Goal: Complete application form

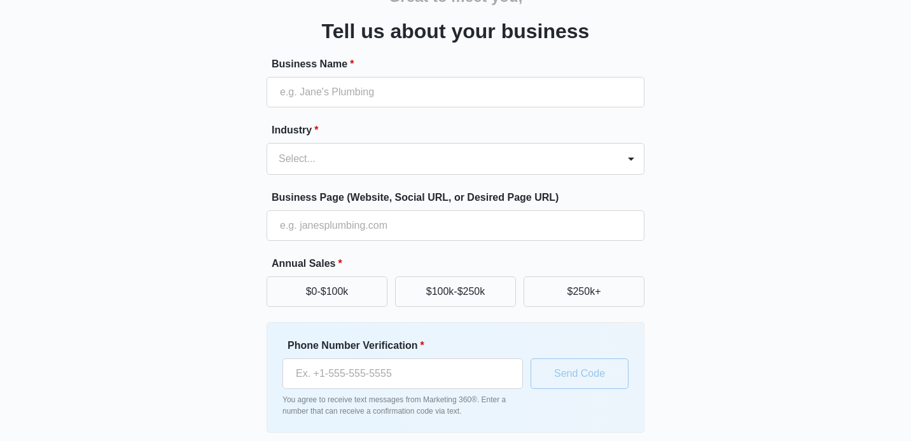
scroll to position [76, 0]
click at [311, 298] on button "$0-$100k" at bounding box center [326, 291] width 121 height 31
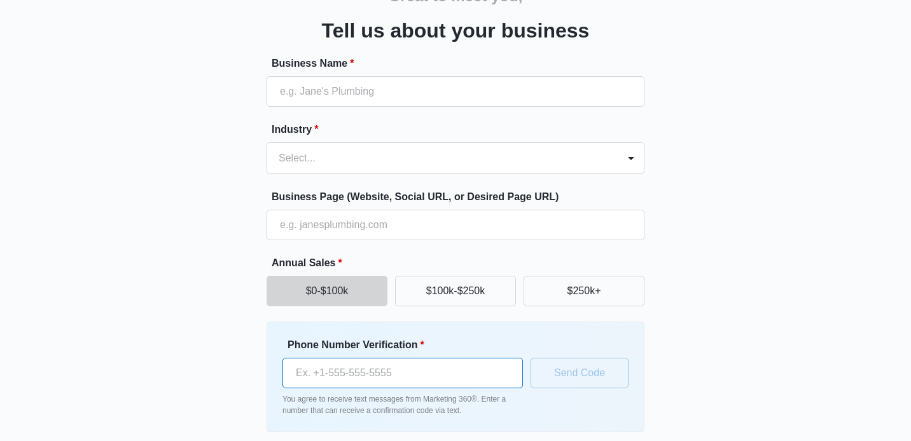
click at [368, 371] on input "Phone Number Verification *" at bounding box center [402, 373] width 240 height 31
type input "[PHONE_NUMBER]"
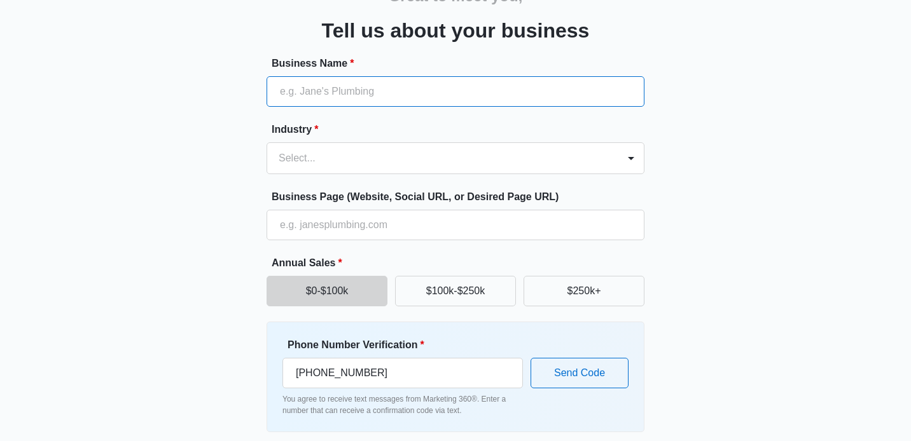
click at [326, 99] on input "Business Name *" at bounding box center [455, 91] width 378 height 31
type input "Oxava Inc"
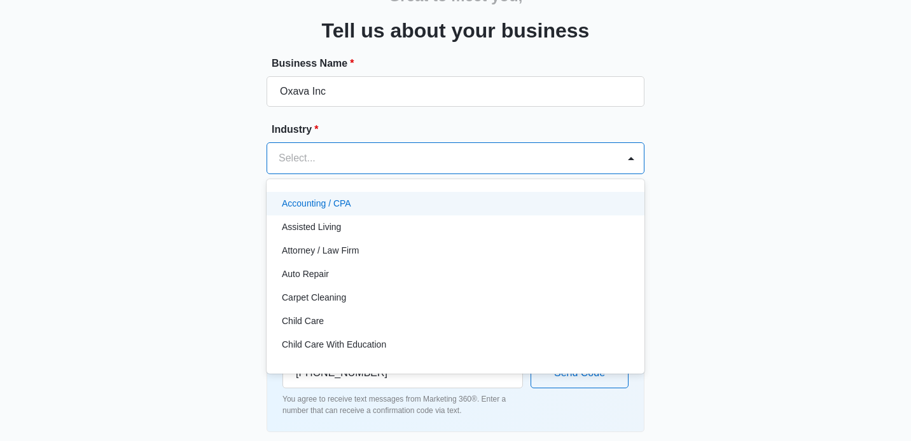
click at [298, 142] on div "Select..." at bounding box center [455, 158] width 378 height 32
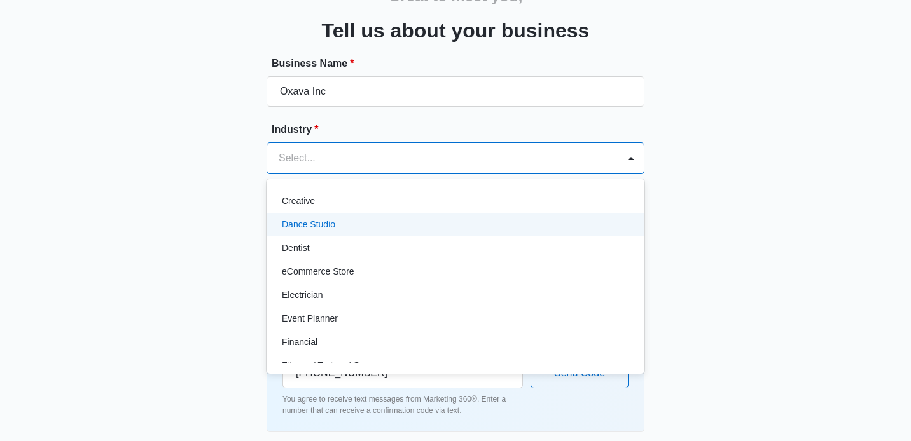
scroll to position [245, 0]
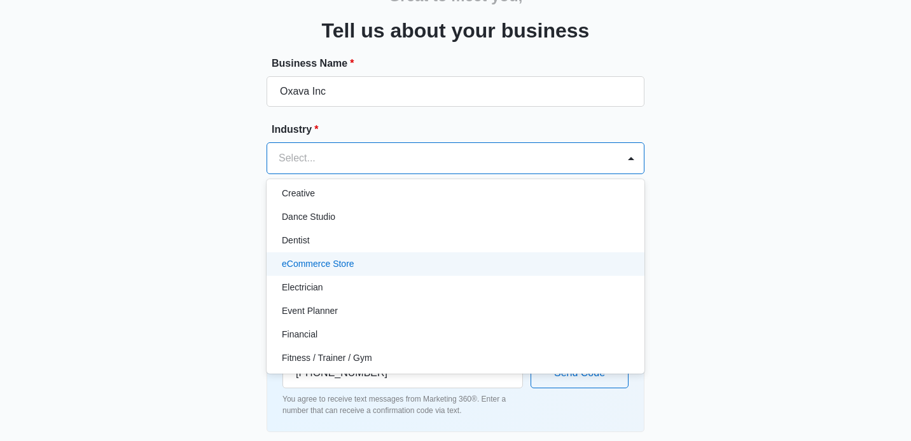
click at [349, 272] on div "eCommerce Store" at bounding box center [455, 264] width 378 height 24
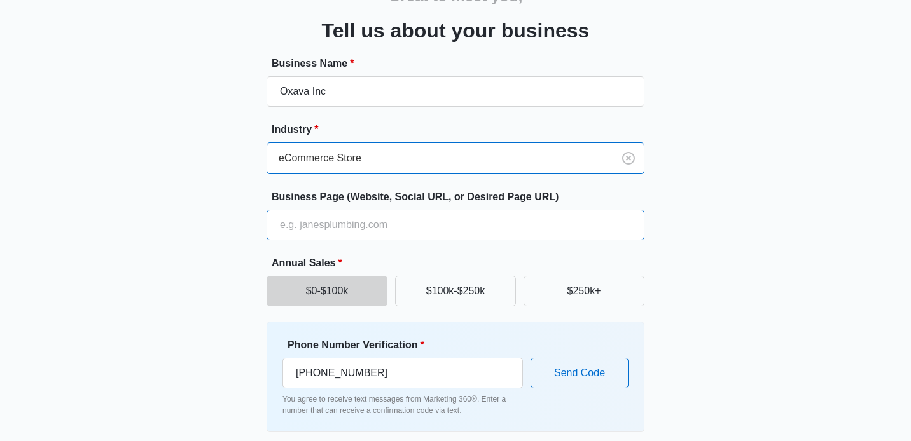
click at [308, 224] on input "Business Page (Website, Social URL, or Desired Page URL)" at bounding box center [455, 225] width 378 height 31
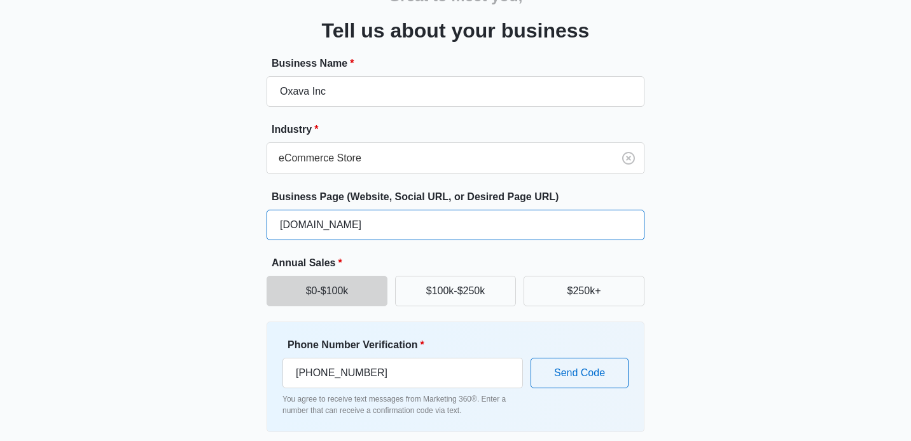
scroll to position [128, 0]
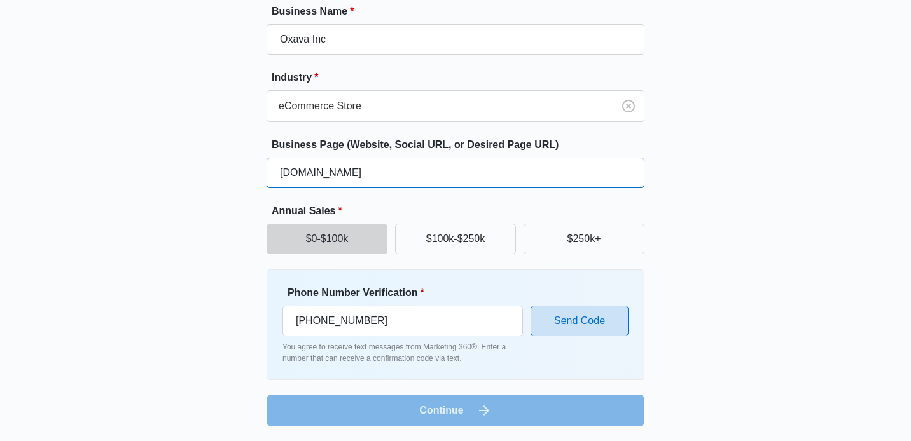
type input "[DOMAIN_NAME]"
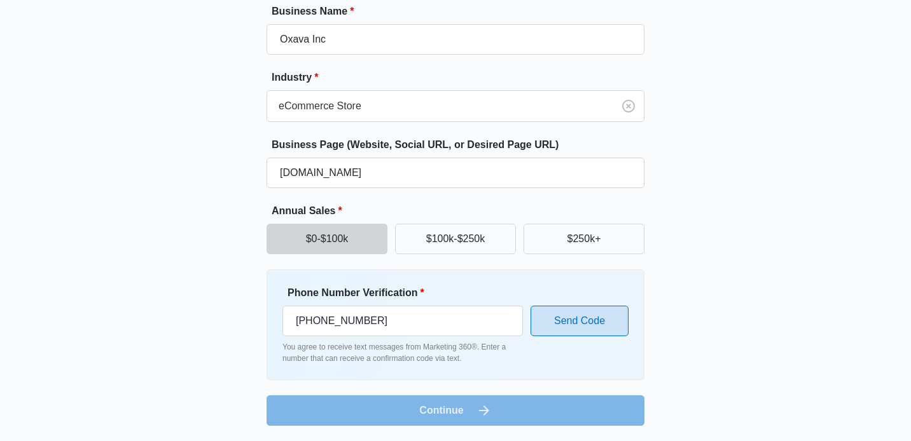
click at [591, 317] on button "Send Code" at bounding box center [579, 321] width 98 height 31
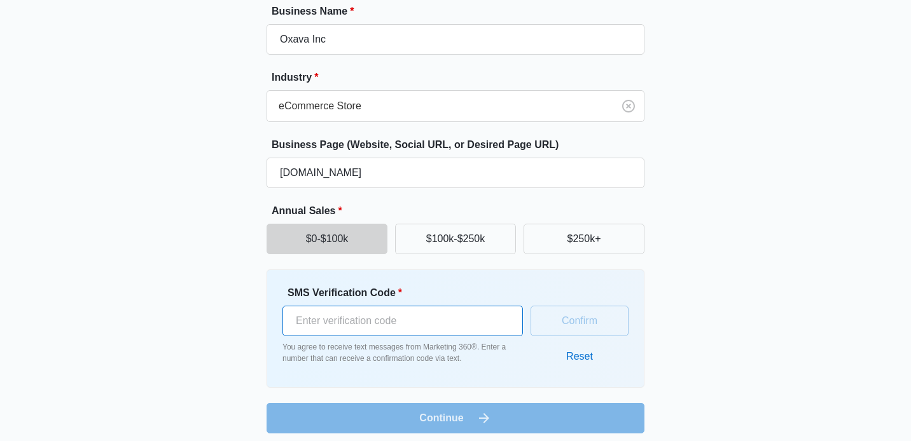
click at [350, 327] on input "SMS Verification Code *" at bounding box center [402, 321] width 240 height 31
paste input "876011"
type input "876011"
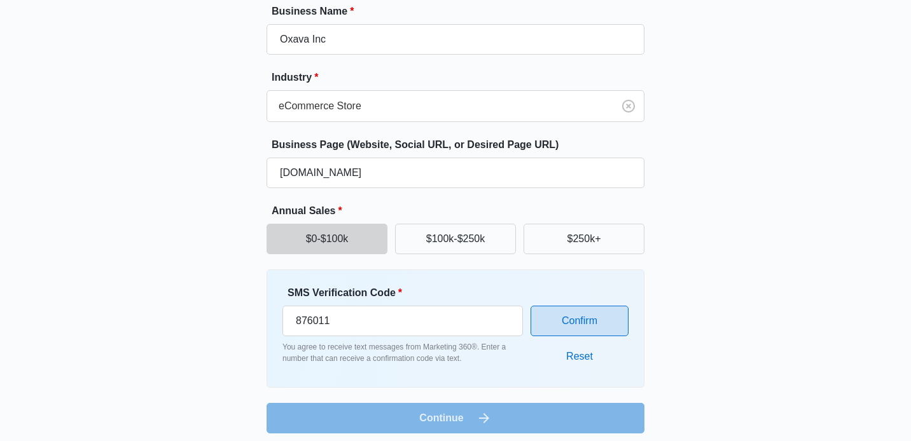
click at [587, 314] on button "Confirm" at bounding box center [579, 321] width 98 height 31
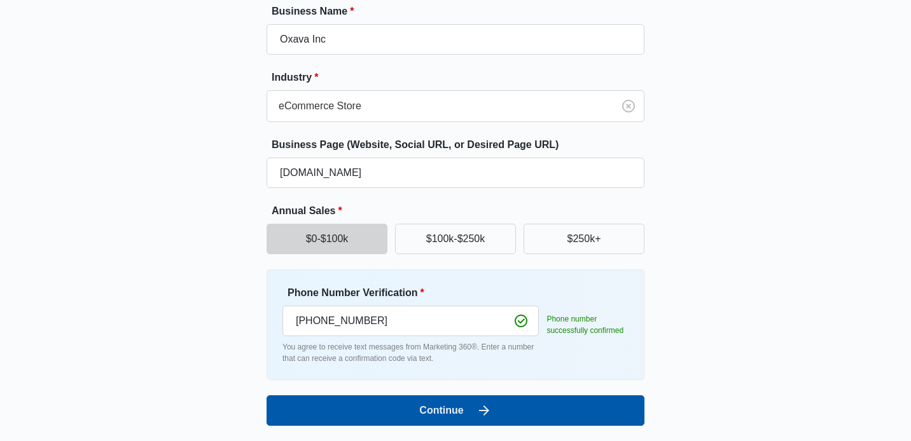
click at [494, 408] on button "Continue" at bounding box center [455, 411] width 378 height 31
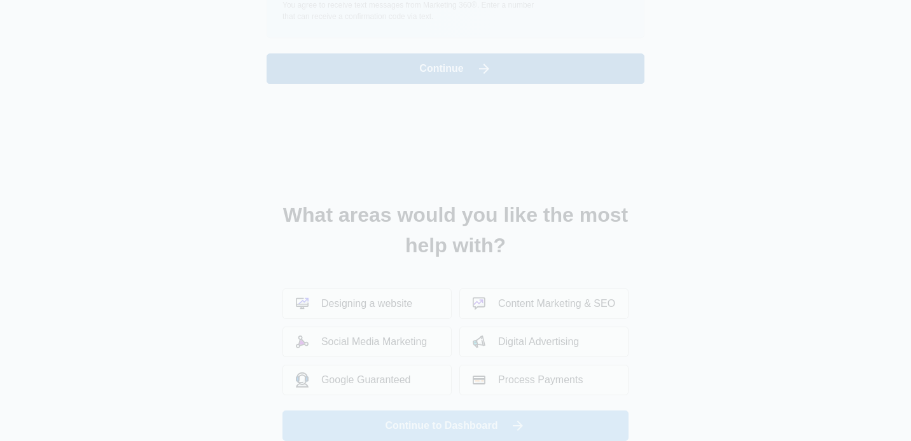
scroll to position [0, 0]
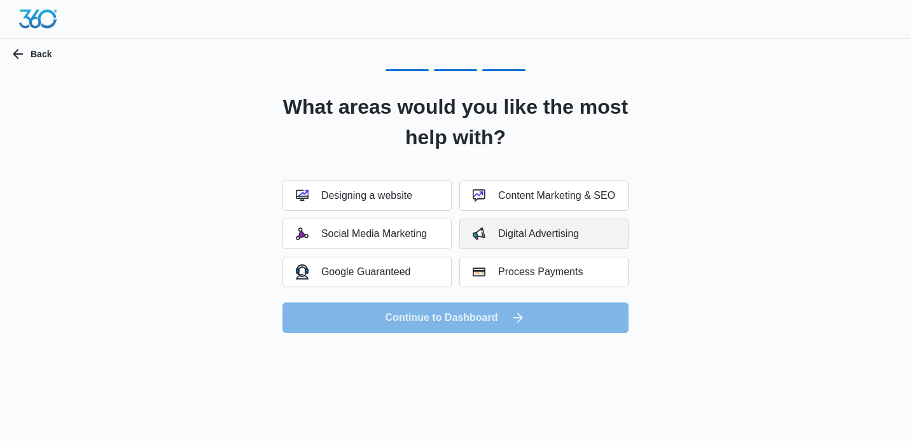
click at [547, 227] on button "Digital Advertising" at bounding box center [543, 234] width 169 height 31
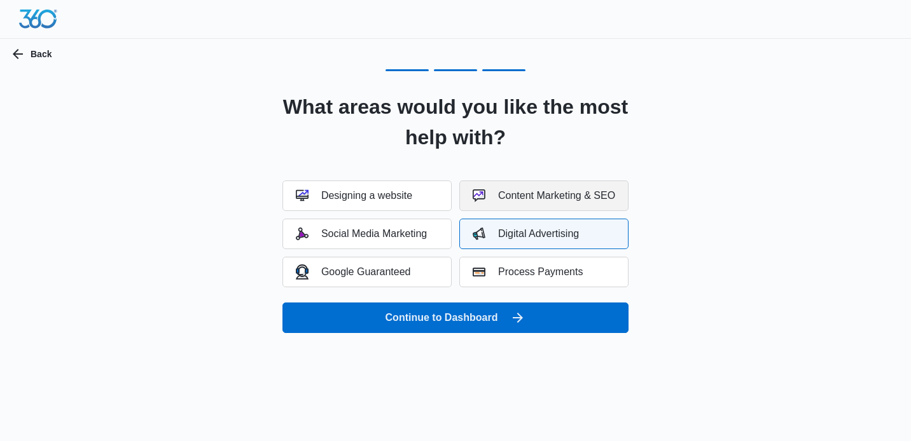
click at [556, 193] on div "Content Marketing & SEO" at bounding box center [544, 196] width 142 height 13
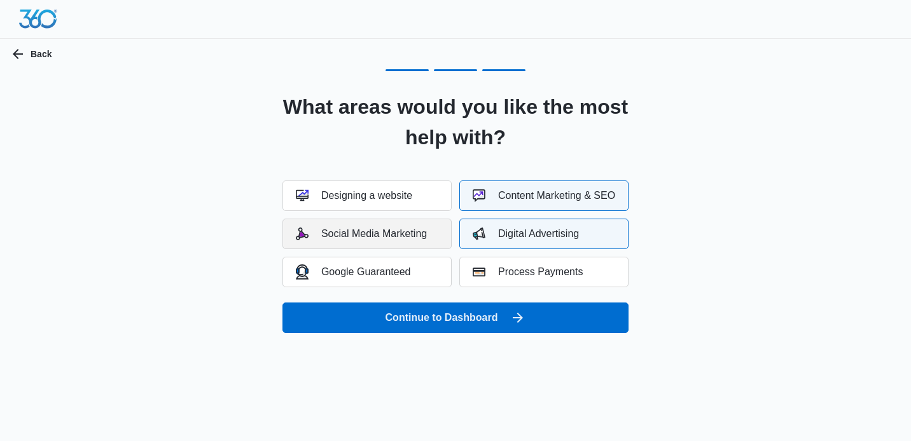
click at [388, 240] on button "Social Media Marketing" at bounding box center [366, 234] width 169 height 31
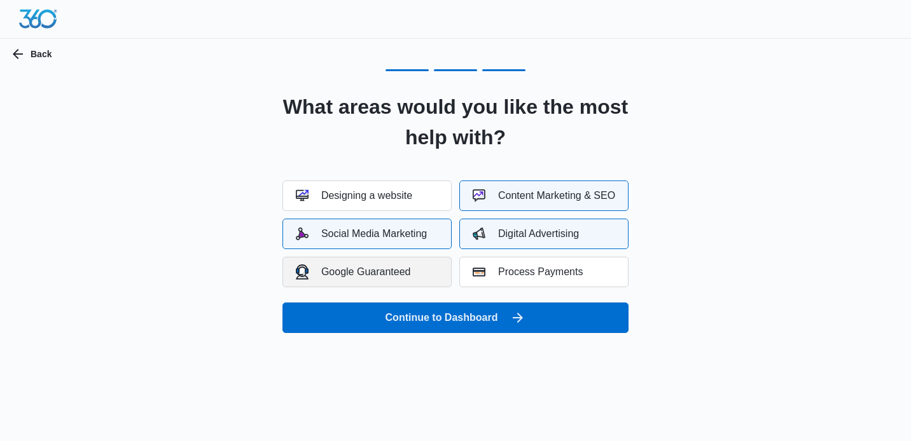
click at [390, 259] on button "Google Guaranteed" at bounding box center [366, 272] width 169 height 31
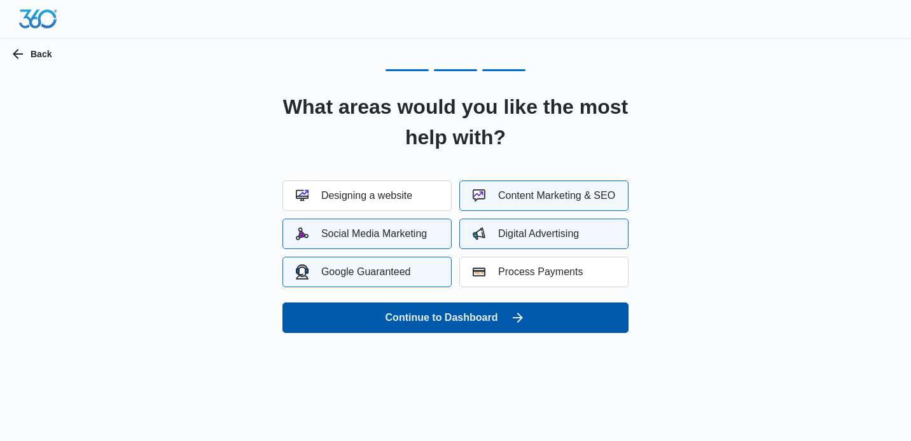
click at [453, 324] on button "Continue to Dashboard" at bounding box center [455, 318] width 346 height 31
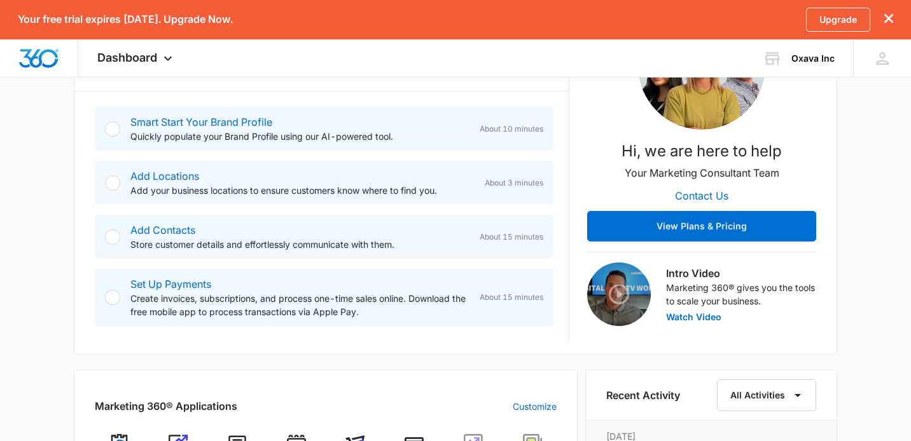
scroll to position [198, 0]
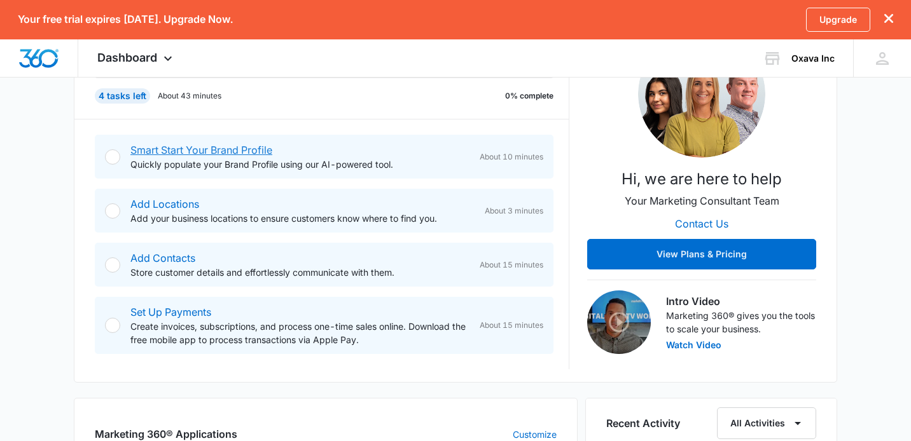
click at [152, 149] on link "Smart Start Your Brand Profile" at bounding box center [201, 150] width 142 height 13
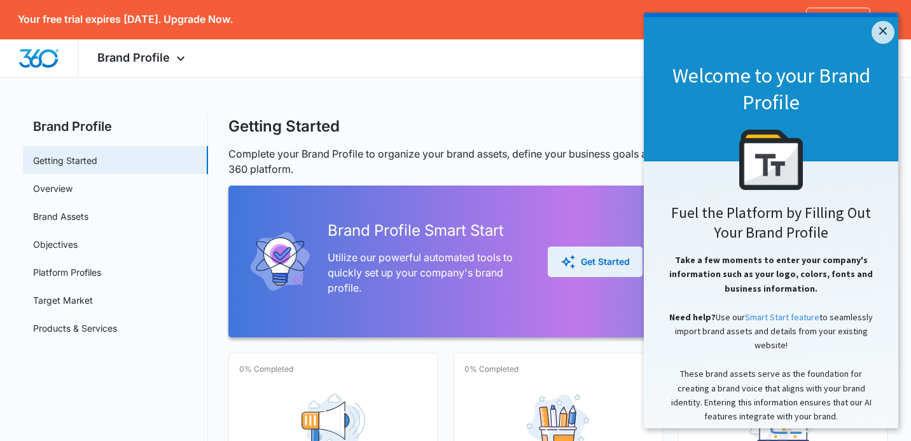
click at [604, 250] on button "Get Started" at bounding box center [595, 262] width 95 height 31
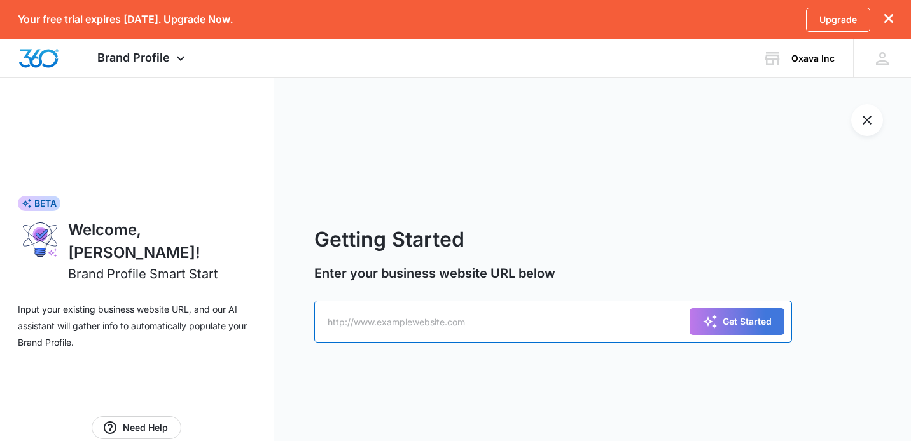
click at [513, 318] on input "text" at bounding box center [553, 322] width 478 height 42
type input "klendrops.com"
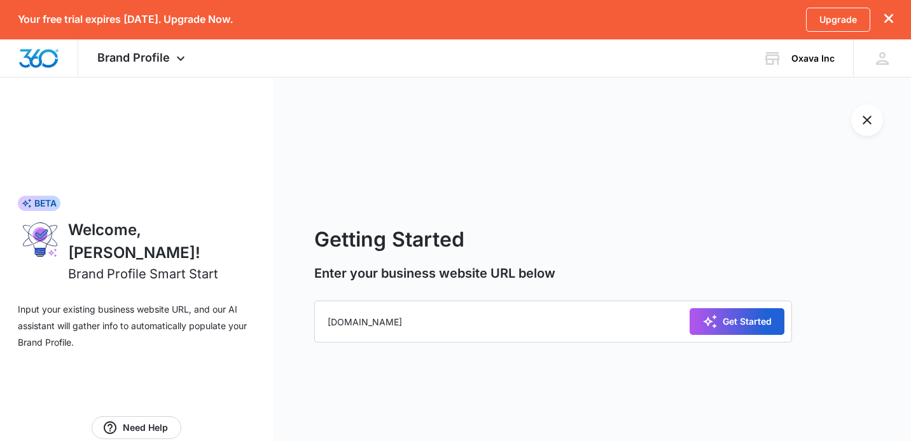
click at [747, 326] on div "Get Started" at bounding box center [736, 321] width 69 height 15
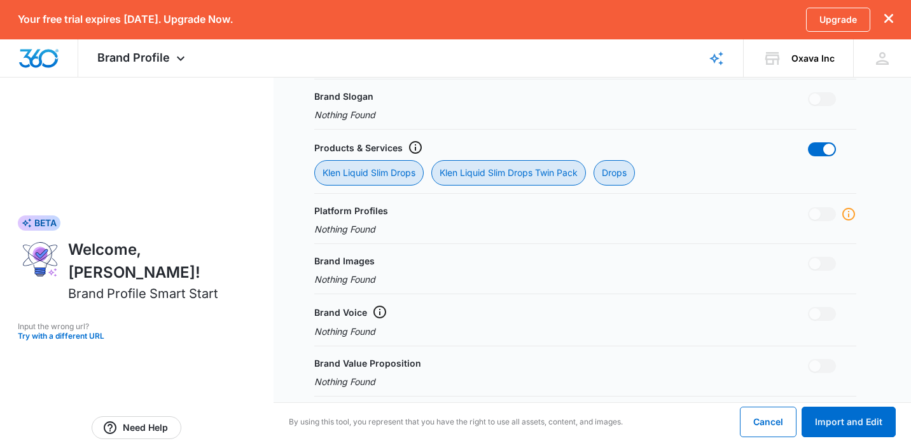
scroll to position [488, 0]
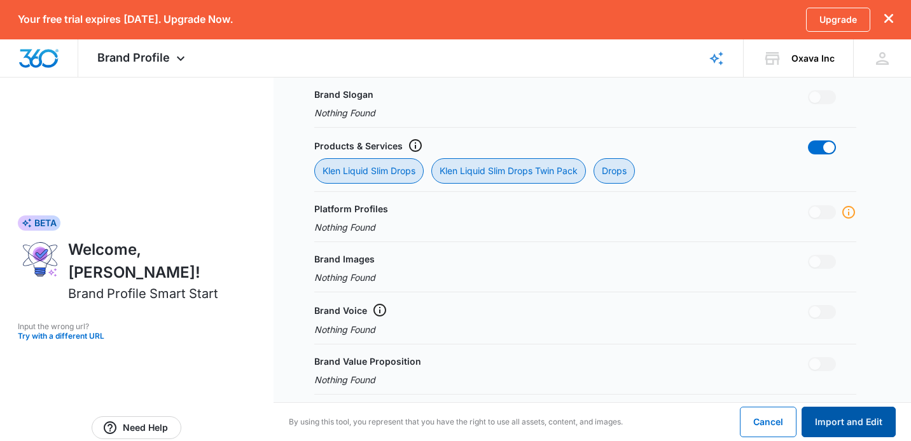
click at [850, 417] on button "Import and Edit" at bounding box center [848, 422] width 94 height 31
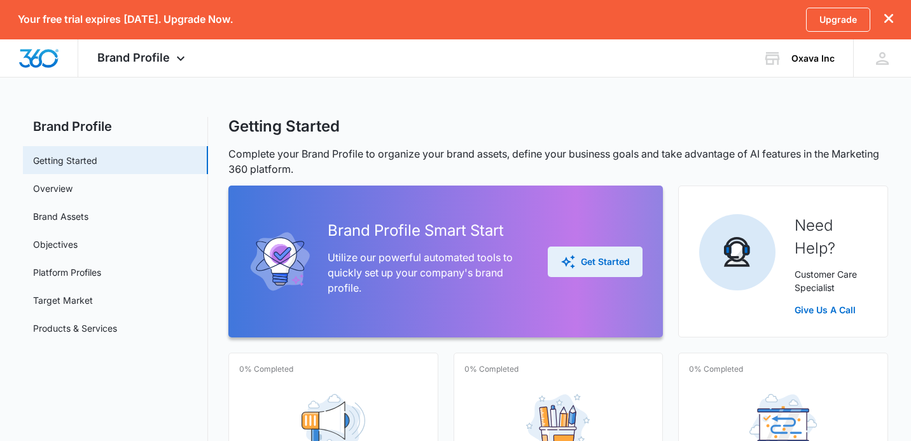
click at [605, 256] on div "Get Started" at bounding box center [594, 261] width 69 height 15
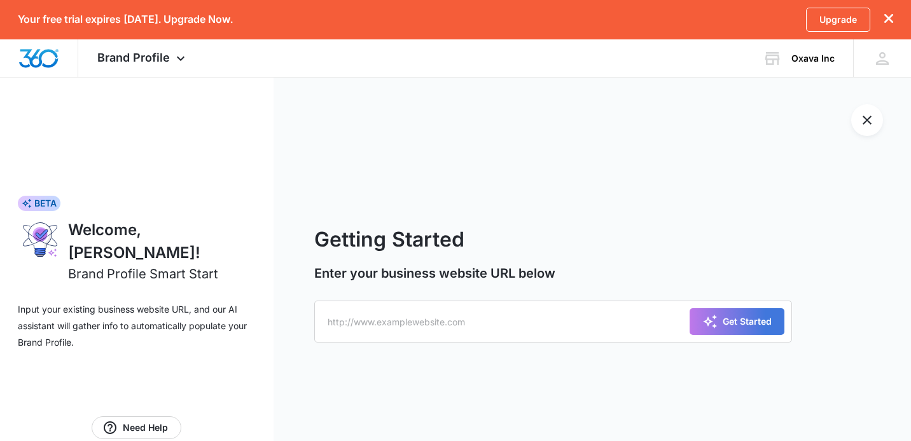
scroll to position [38, 0]
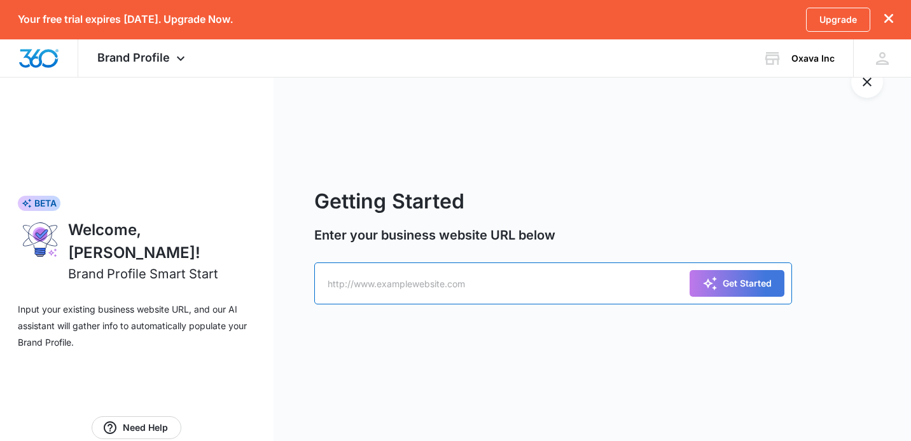
click at [504, 289] on input "text" at bounding box center [553, 284] width 478 height 42
type input "klendrops.com"
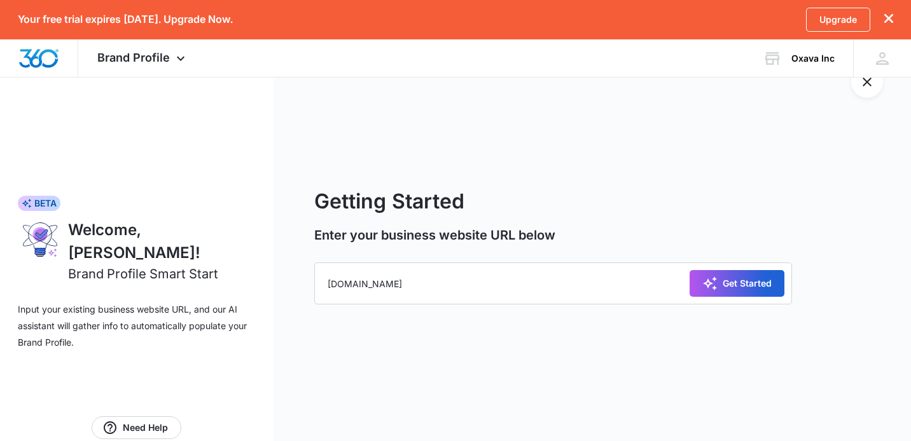
click at [754, 284] on div "Get Started" at bounding box center [736, 283] width 69 height 15
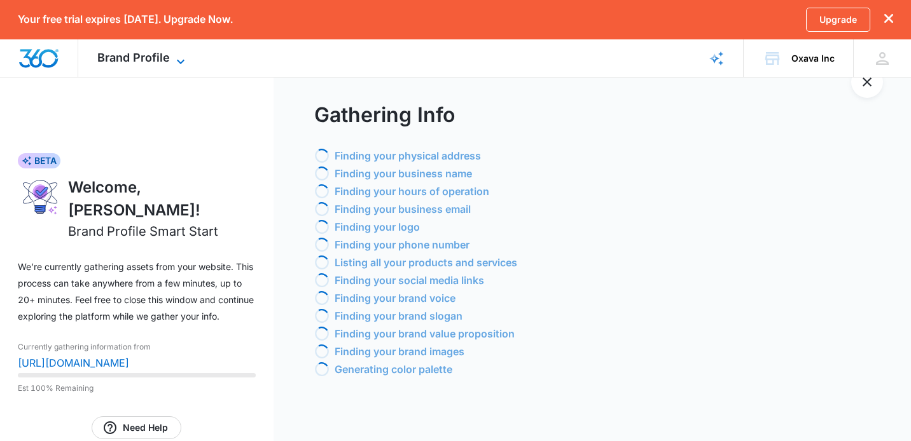
click at [162, 60] on span "Brand Profile" at bounding box center [133, 57] width 72 height 13
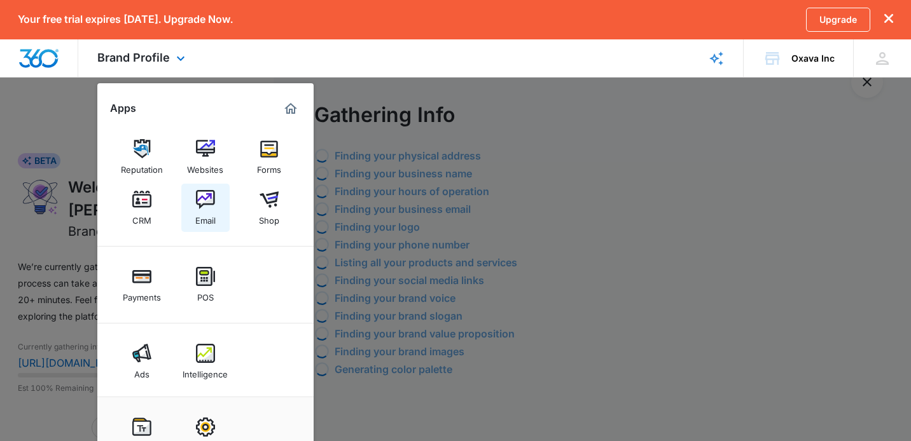
scroll to position [4, 0]
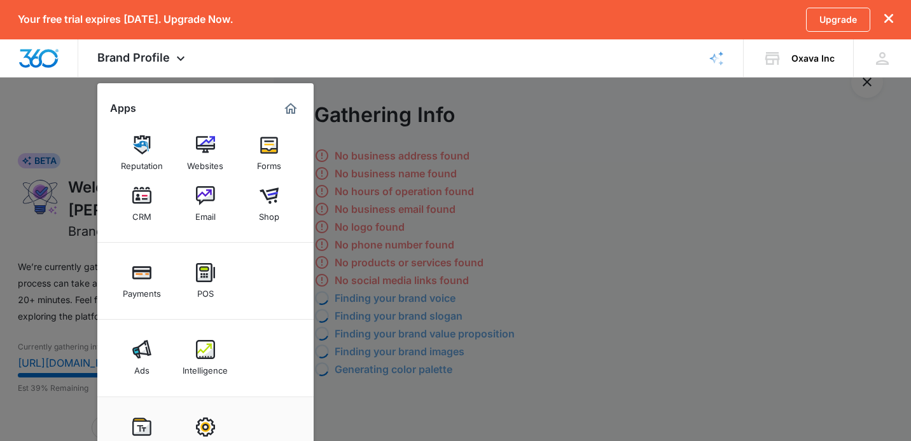
click at [622, 198] on div at bounding box center [455, 220] width 911 height 441
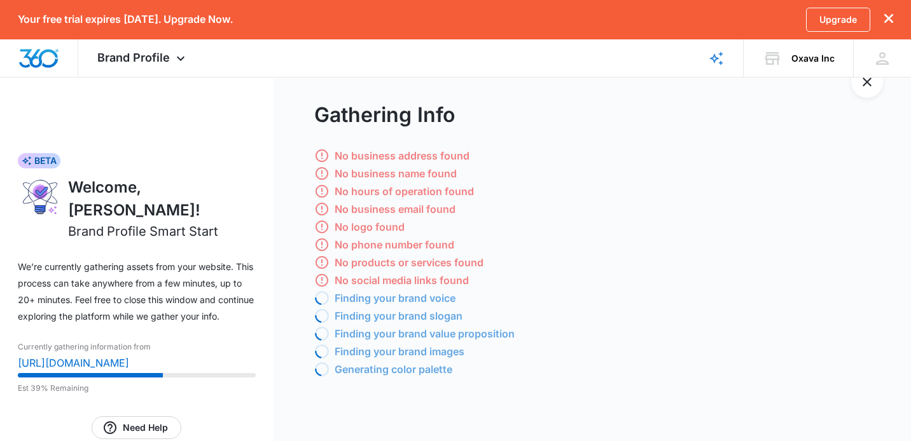
click at [622, 198] on div "No hours of operation found" at bounding box center [612, 191] width 597 height 15
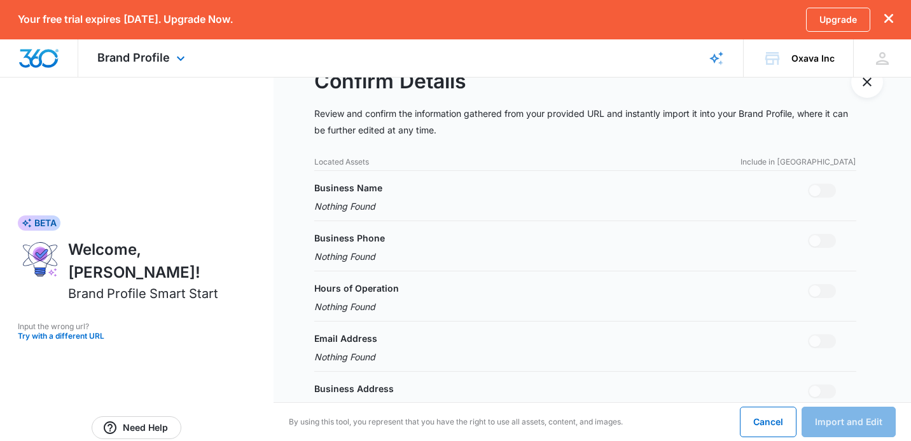
click at [165, 48] on div "Brand Profile Apps Reputation Websites Forms CRM Email Shop Payments POS Ads In…" at bounding box center [142, 58] width 129 height 38
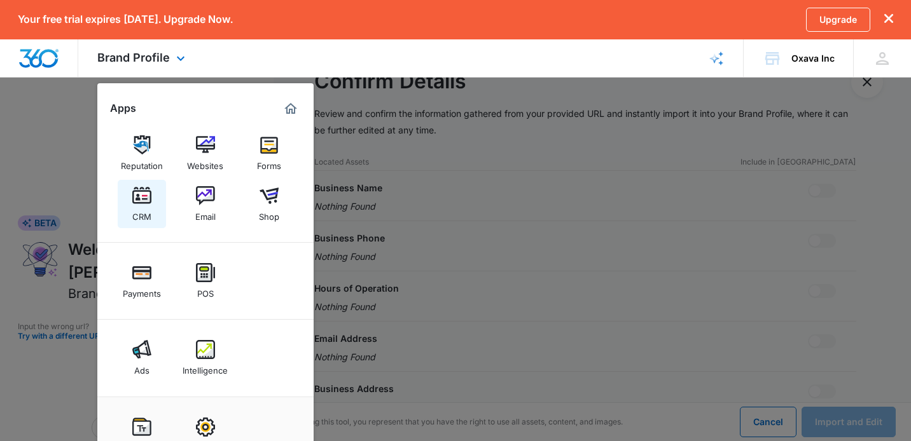
click at [148, 198] on img at bounding box center [141, 195] width 19 height 19
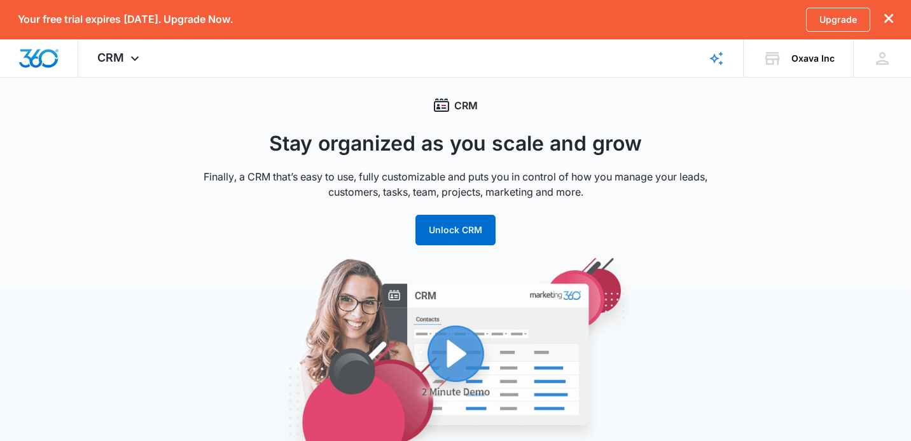
scroll to position [73, 0]
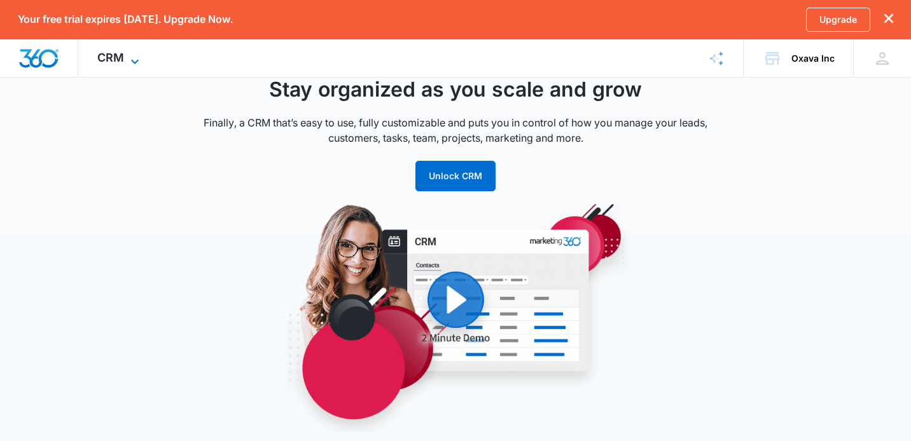
click at [137, 54] on icon at bounding box center [134, 61] width 15 height 15
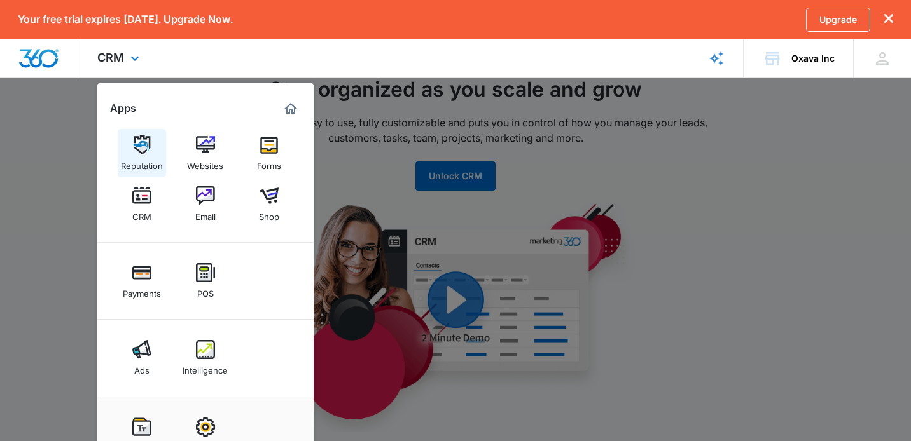
click at [141, 144] on img at bounding box center [141, 144] width 19 height 19
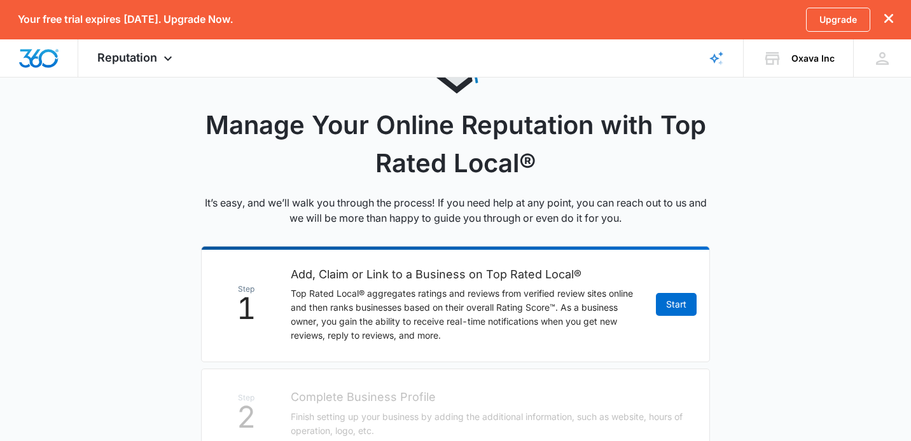
scroll to position [109, 0]
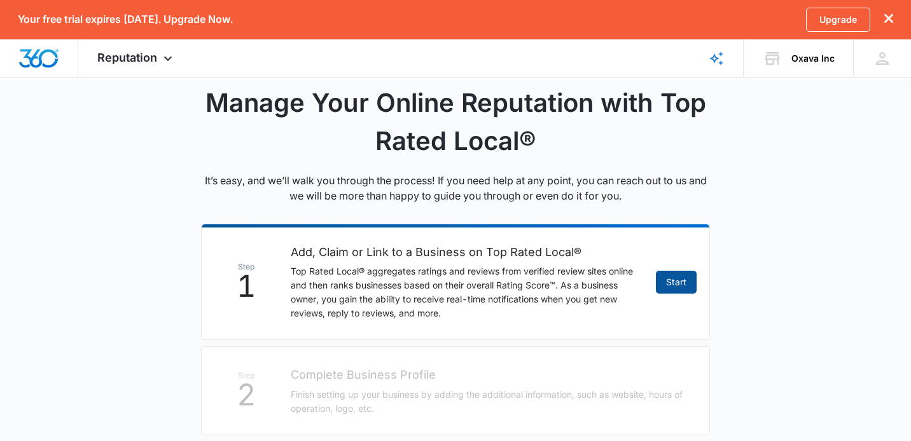
click at [676, 271] on link "Start" at bounding box center [676, 282] width 41 height 23
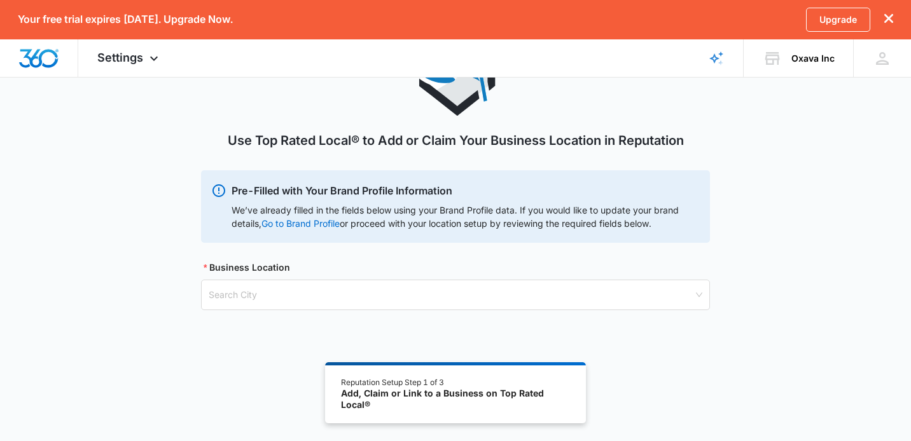
scroll to position [90, 0]
click at [266, 301] on input "search" at bounding box center [451, 295] width 485 height 29
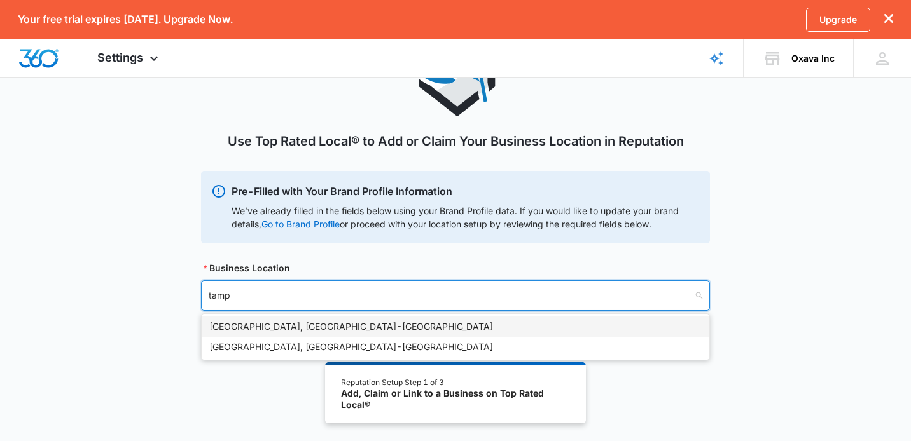
type input "tampa"
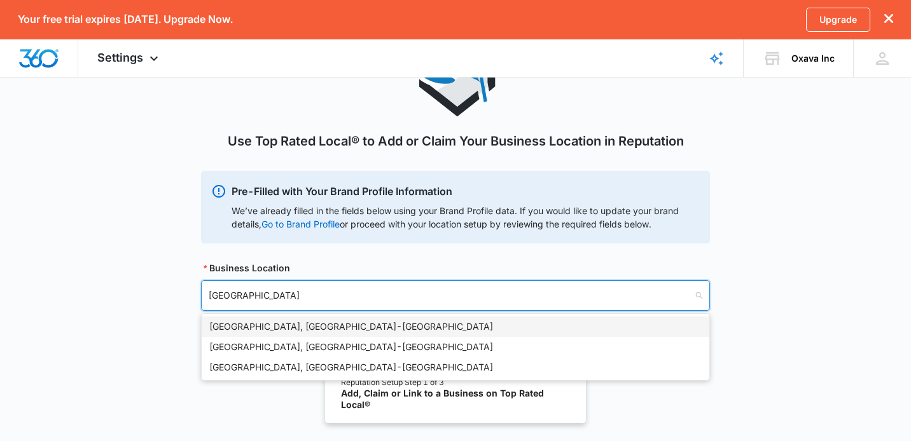
click at [300, 322] on div "Tampa, FL - USA" at bounding box center [455, 327] width 492 height 14
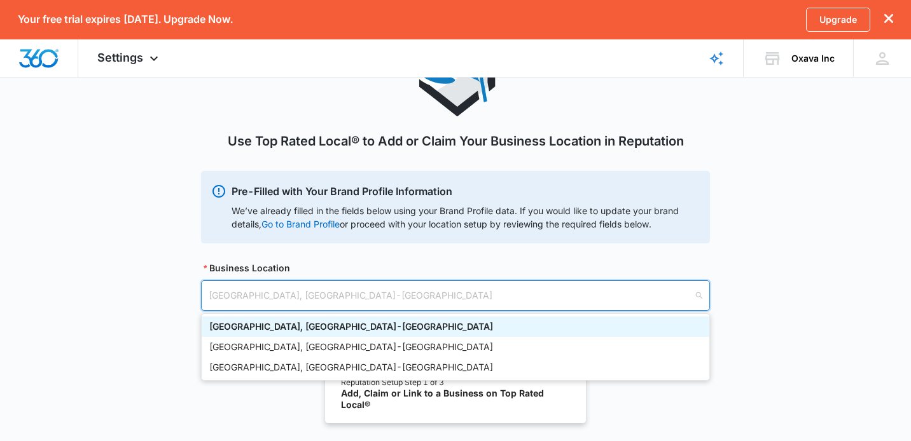
drag, startPoint x: 300, startPoint y: 305, endPoint x: 163, endPoint y: 284, distance: 138.3
click at [163, 284] on div "Use Top Rated Local® to Add or Claim Your Business Location in Reputation Pre-F…" at bounding box center [455, 216] width 911 height 379
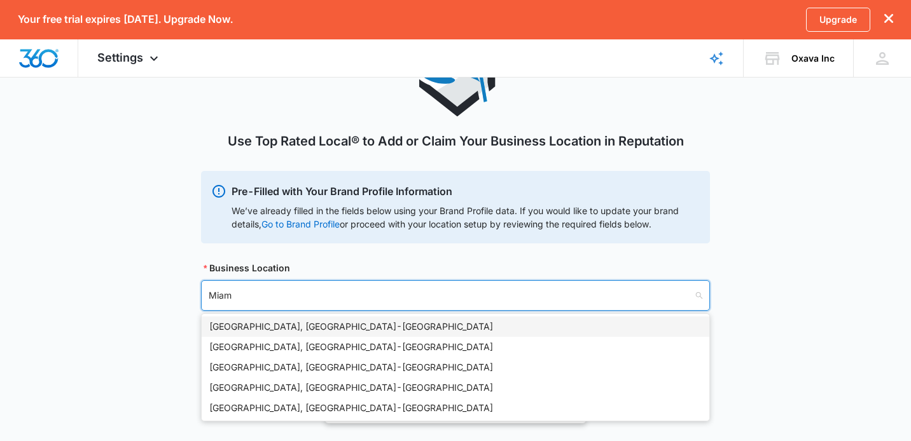
type input "Miami"
click at [251, 329] on div "Miami, FL - USA" at bounding box center [455, 327] width 492 height 14
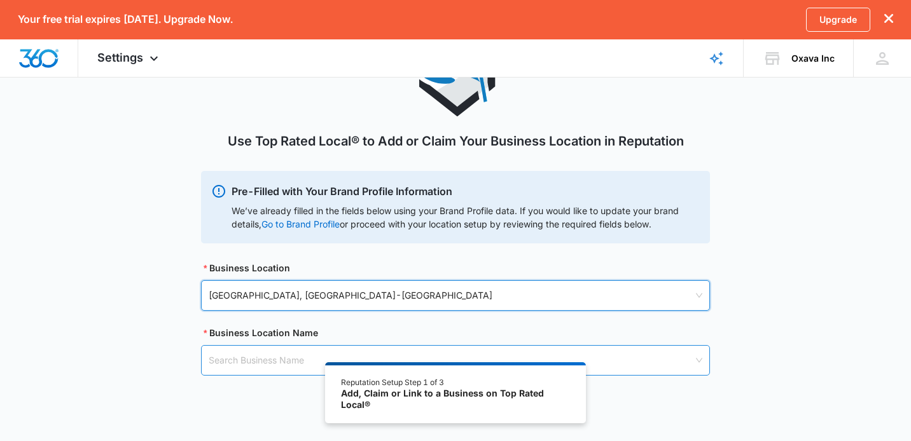
click at [256, 356] on input "search" at bounding box center [451, 360] width 485 height 29
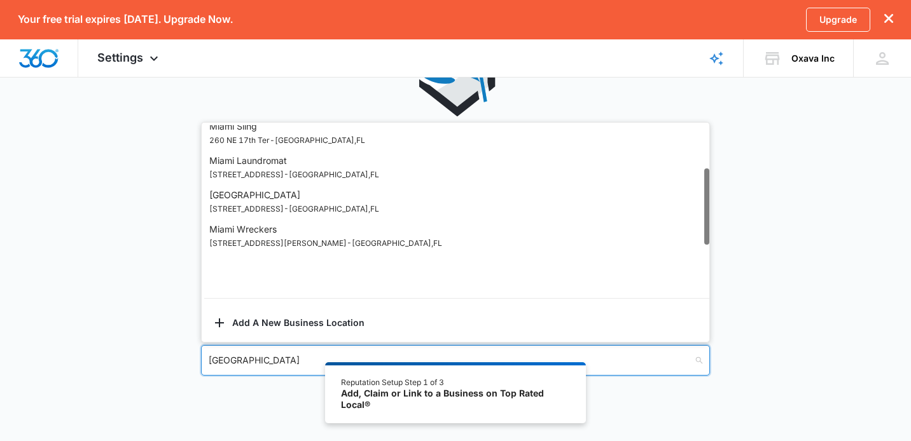
scroll to position [0, 0]
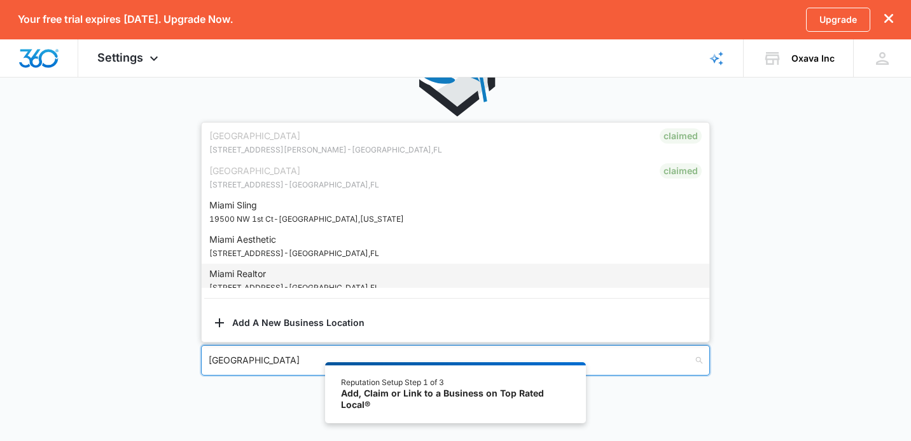
drag, startPoint x: 251, startPoint y: 366, endPoint x: 171, endPoint y: 351, distance: 81.5
click at [171, 351] on div "Use Top Rated Local® to Add or Claim Your Business Location in Reputation Pre-F…" at bounding box center [455, 216] width 911 height 379
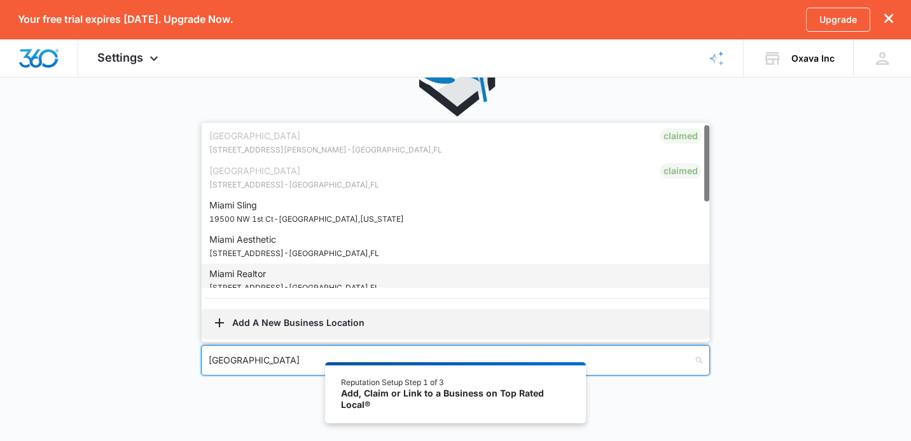
type input "Miami"
click at [284, 321] on button "Add A New Business Location" at bounding box center [455, 324] width 507 height 31
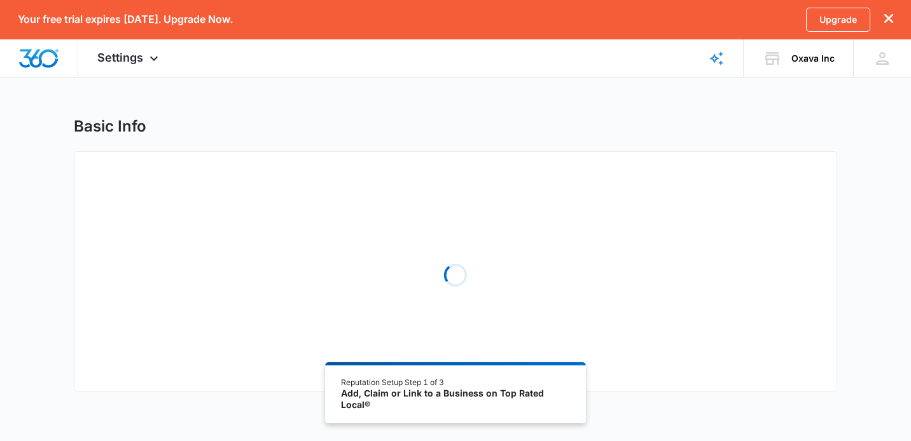
select select "Florida"
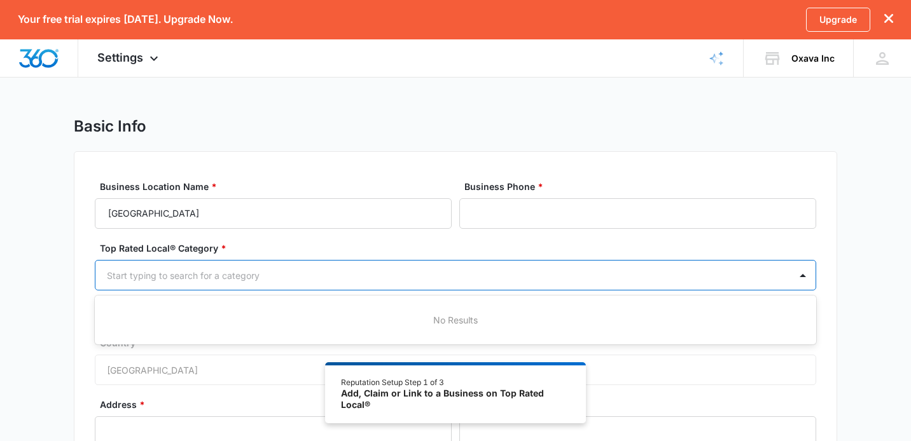
click at [197, 270] on div at bounding box center [440, 276] width 666 height 16
